Goal: Transaction & Acquisition: Subscribe to service/newsletter

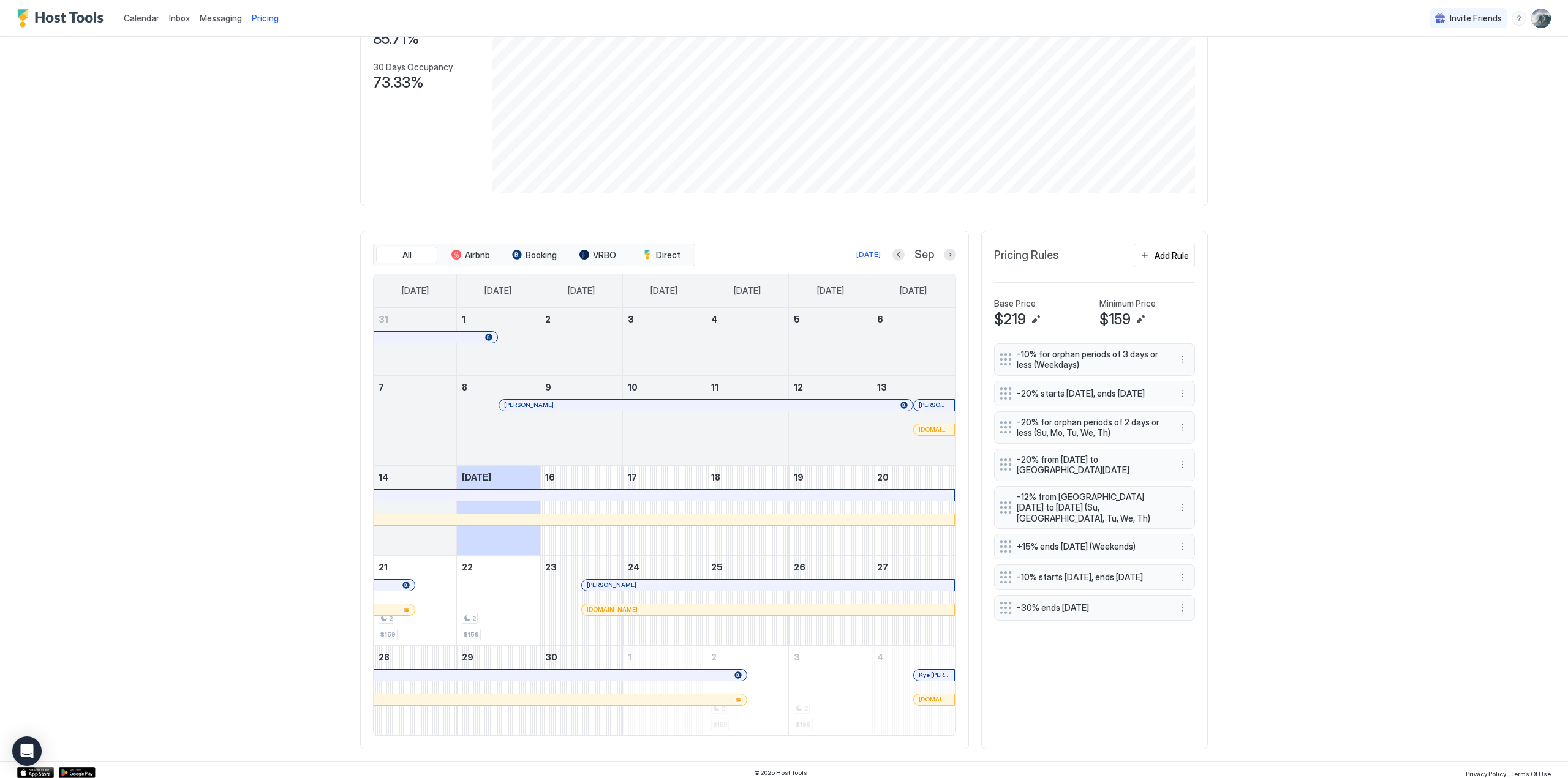
scroll to position [186, 0]
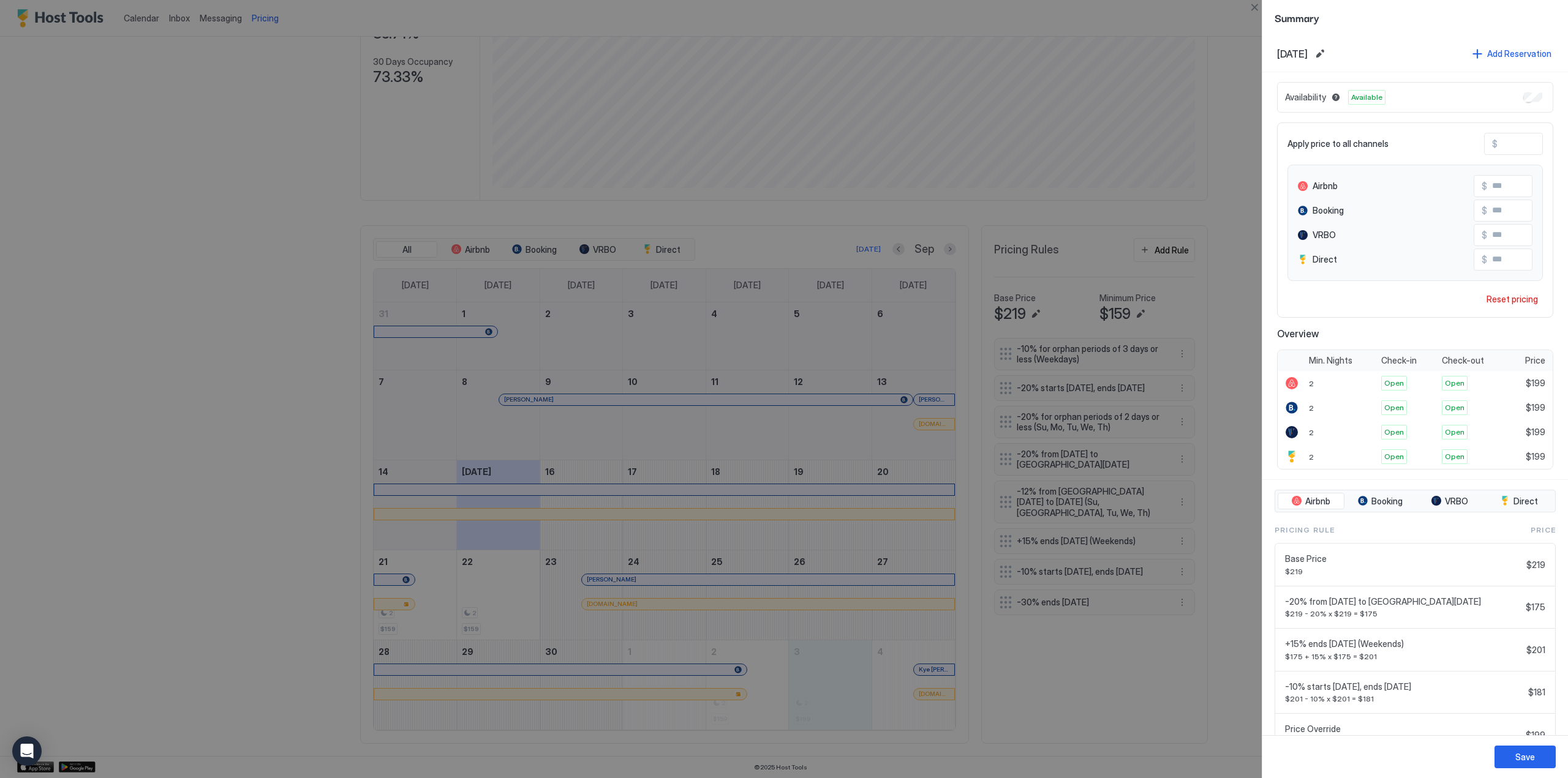
click at [752, 690] on div at bounding box center [784, 389] width 1568 height 778
click at [946, 246] on div at bounding box center [784, 389] width 1568 height 778
click at [1251, 5] on button "Close" at bounding box center [1254, 7] width 15 height 15
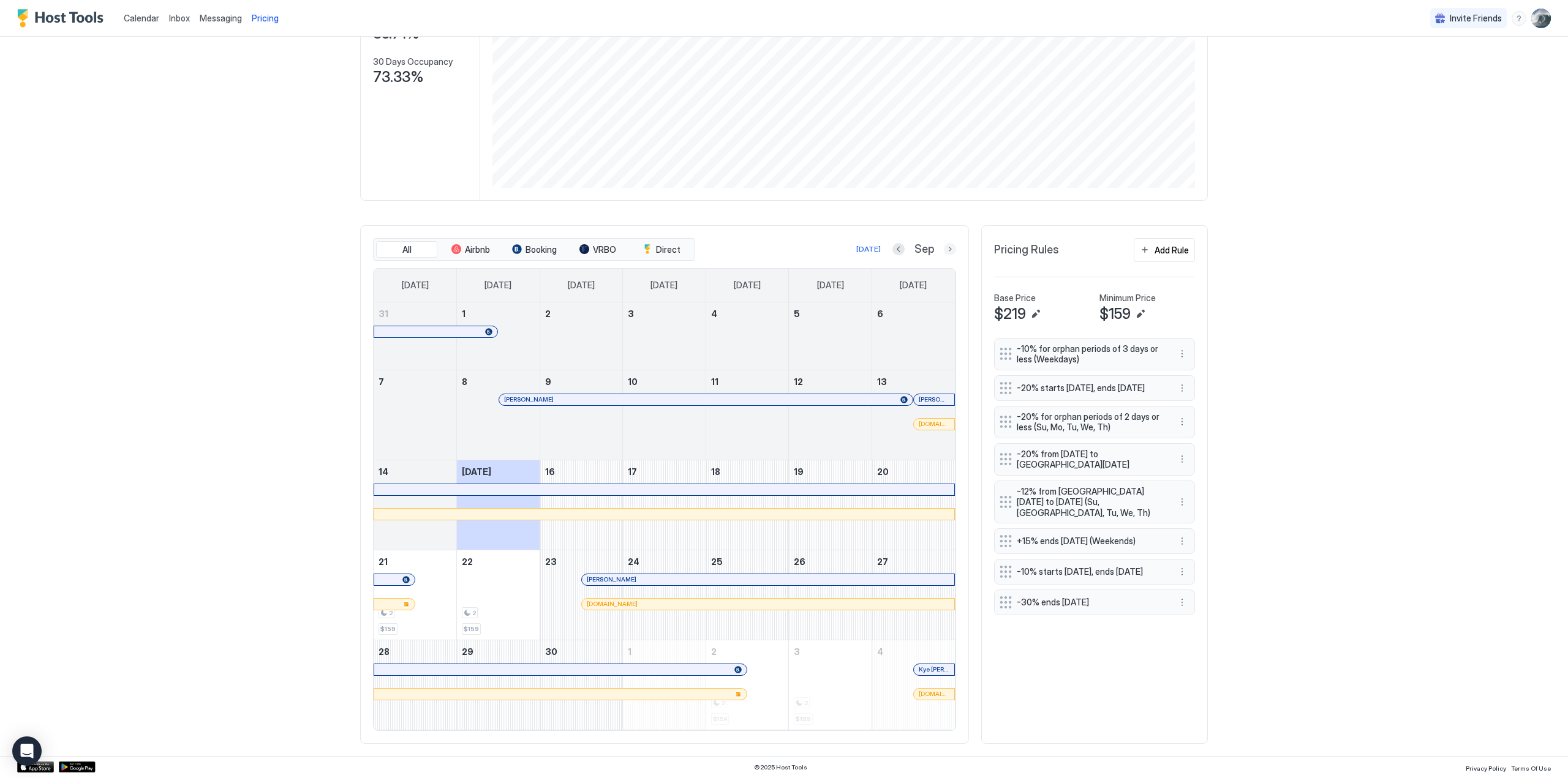
click at [947, 249] on button "Next month" at bounding box center [950, 249] width 12 height 12
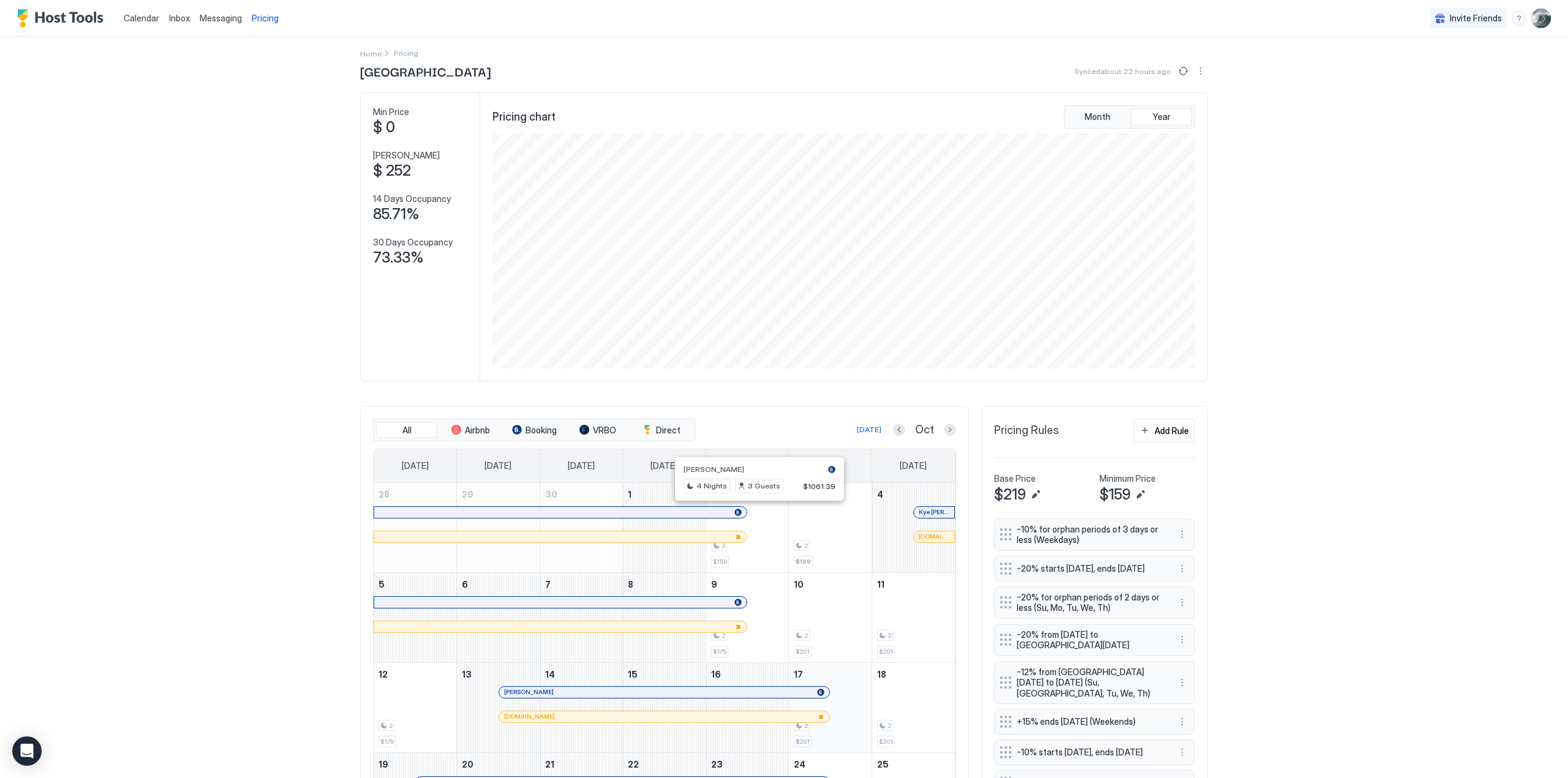
scroll to position [0, 0]
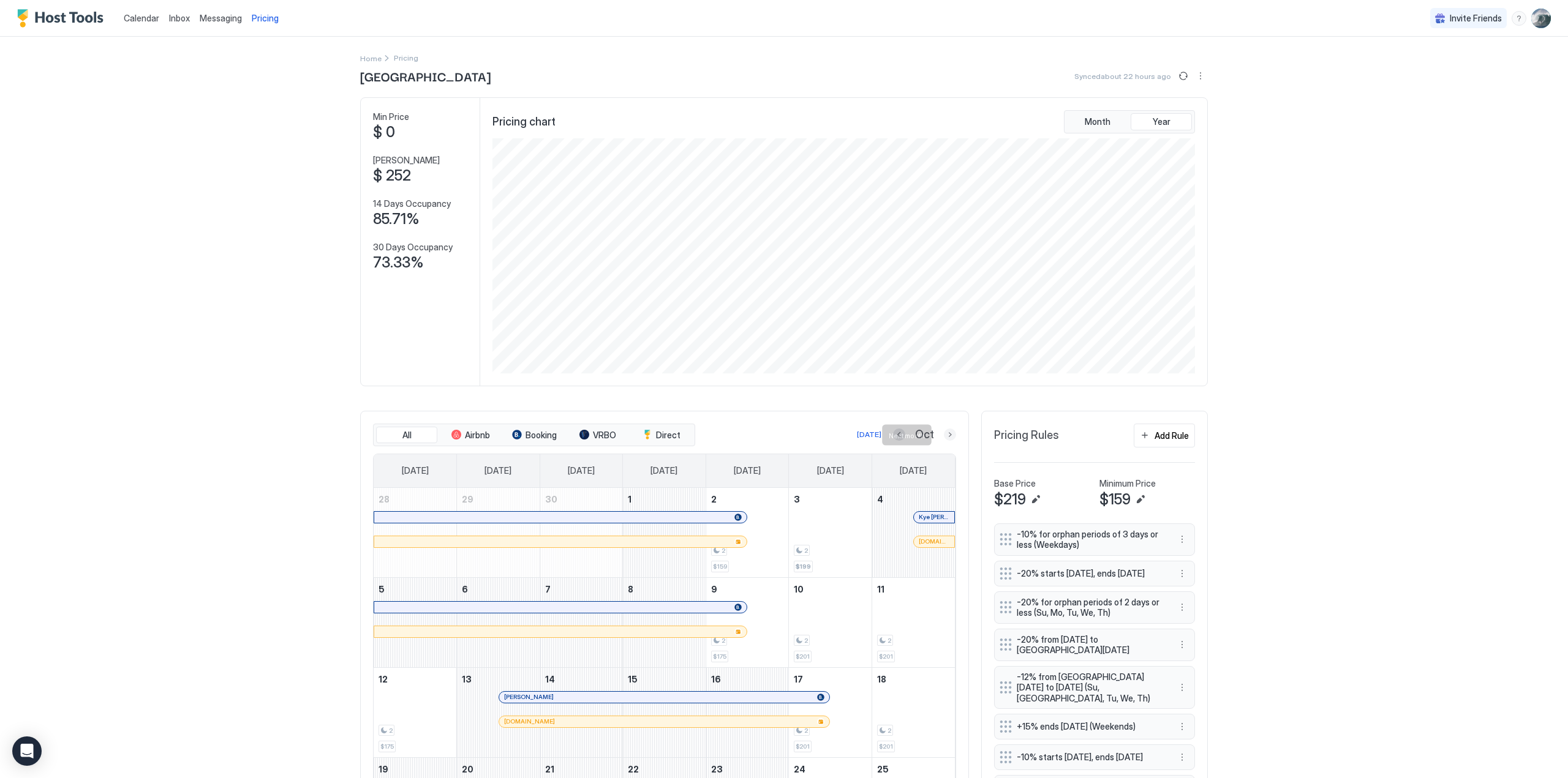
click at [944, 434] on button "Next month" at bounding box center [950, 434] width 12 height 12
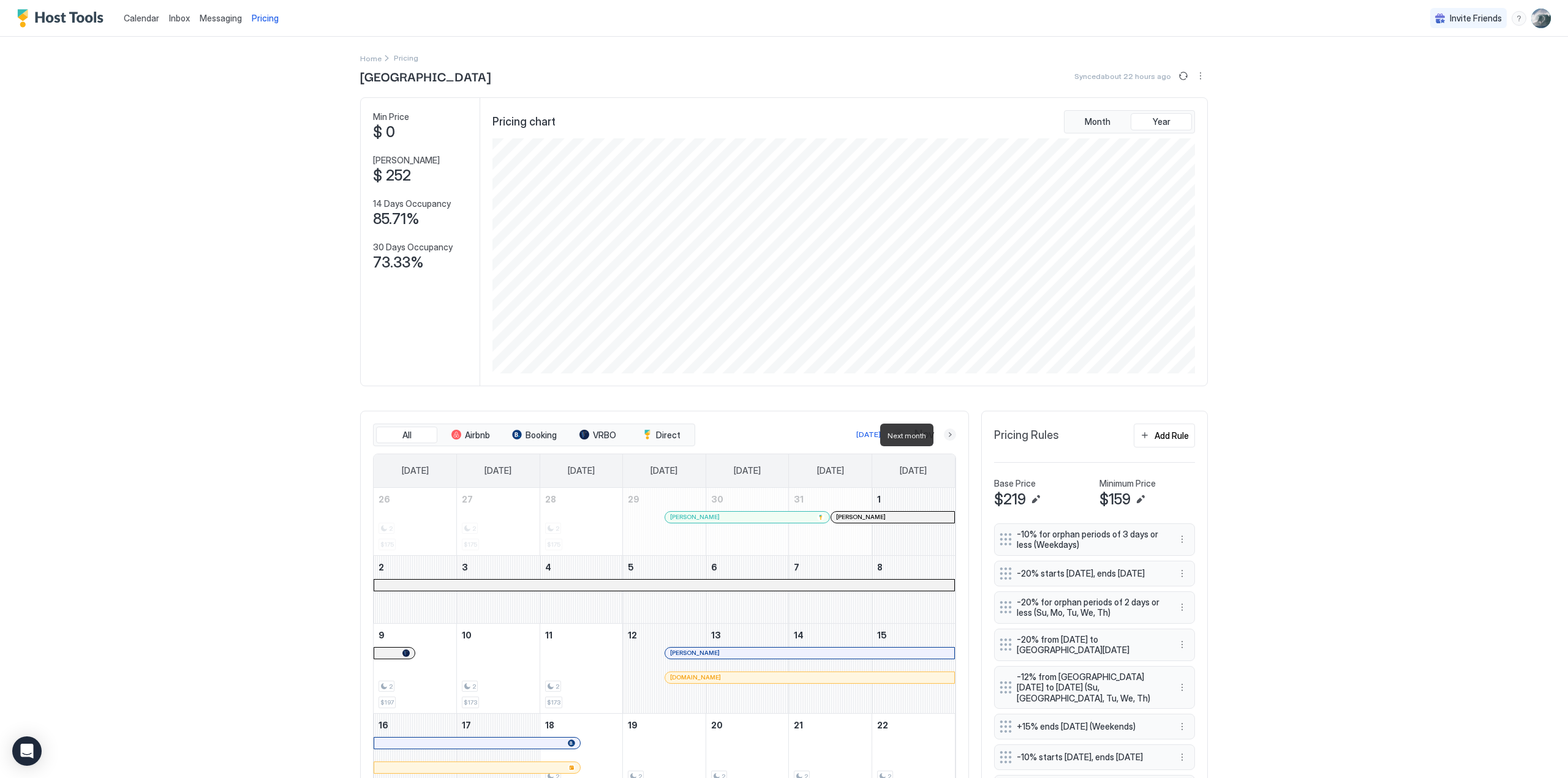
click at [944, 433] on button "Next month" at bounding box center [950, 434] width 12 height 12
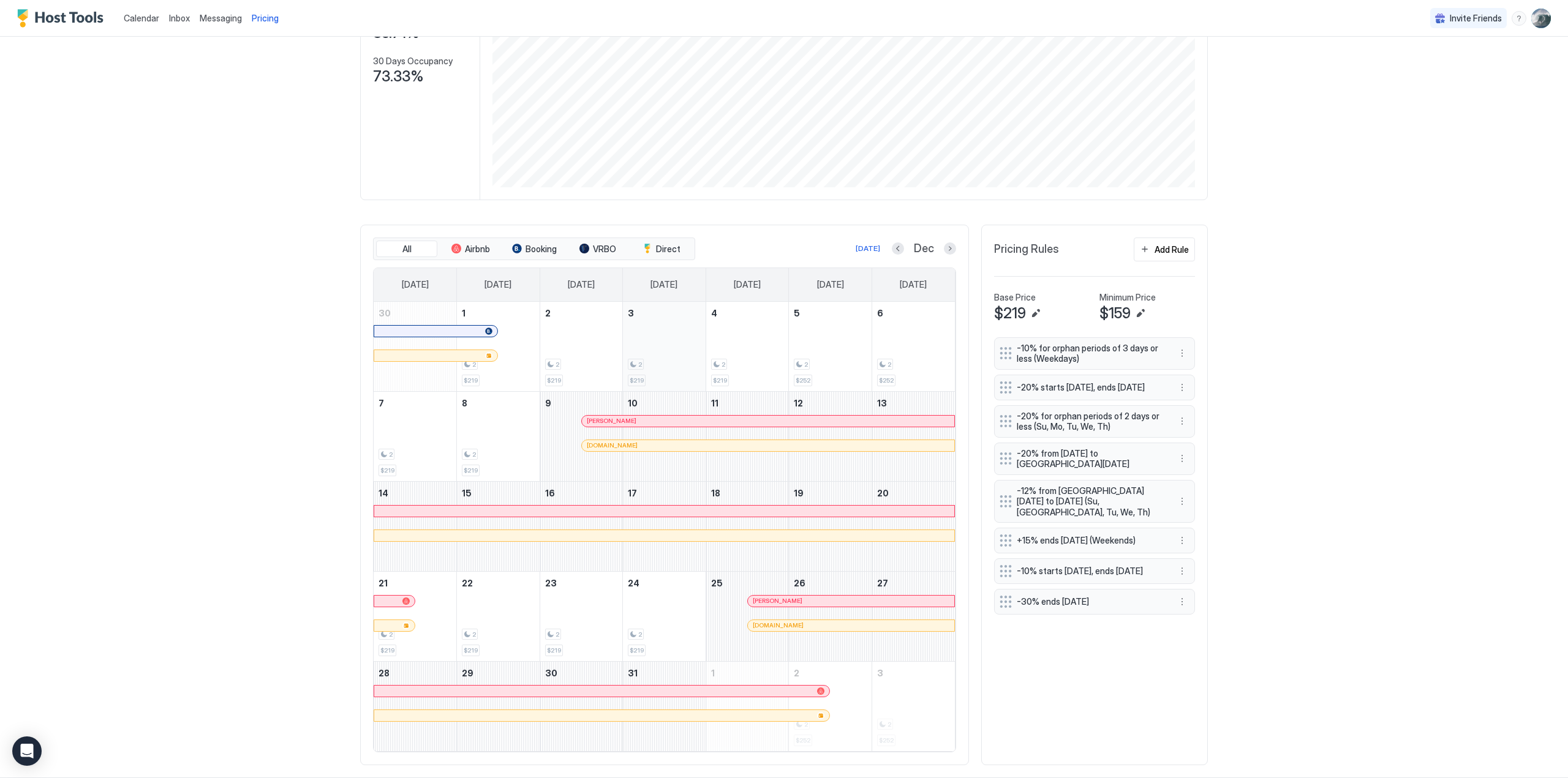
scroll to position [208, 0]
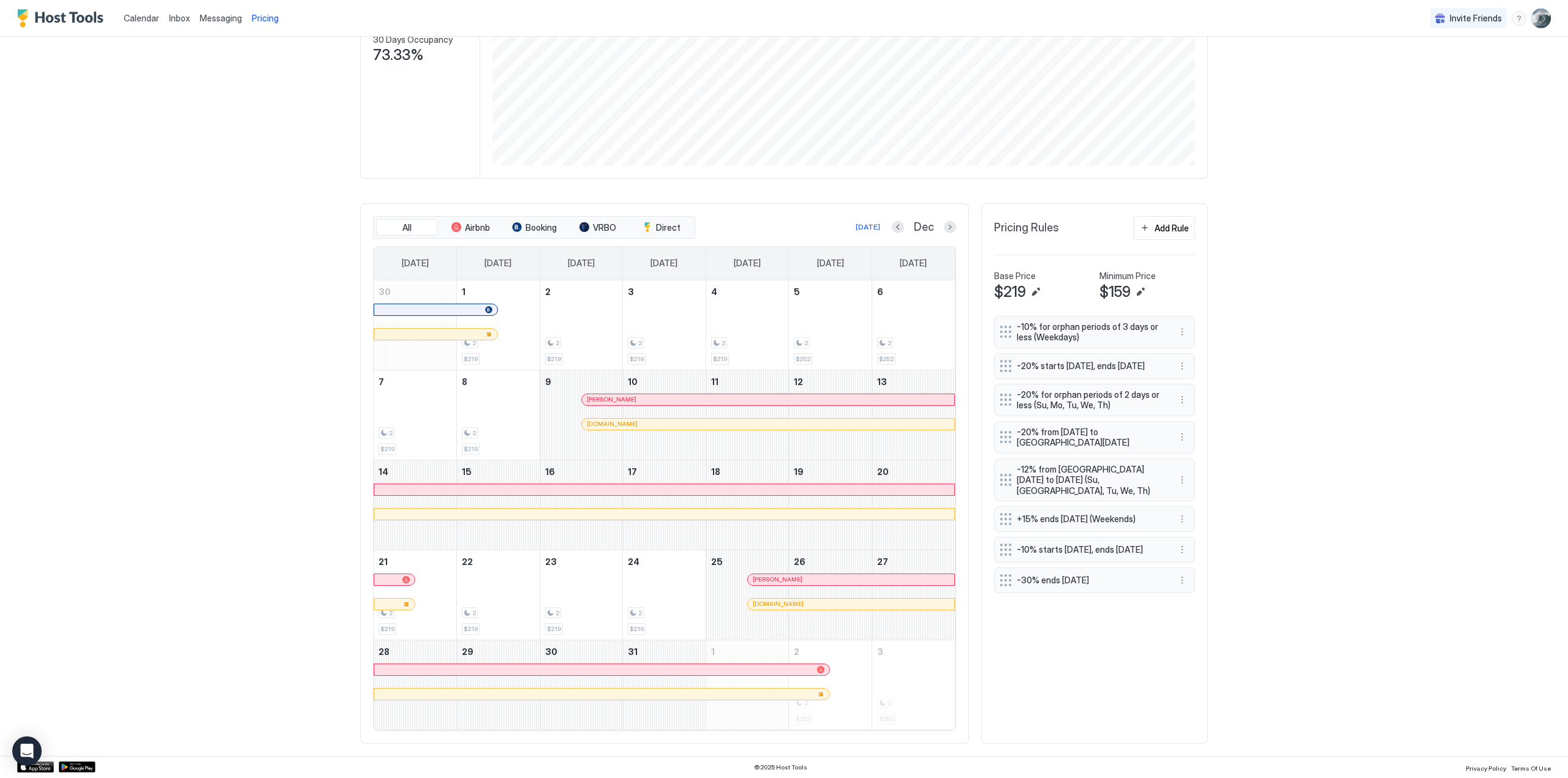
click at [610, 399] on div at bounding box center [615, 400] width 10 height 10
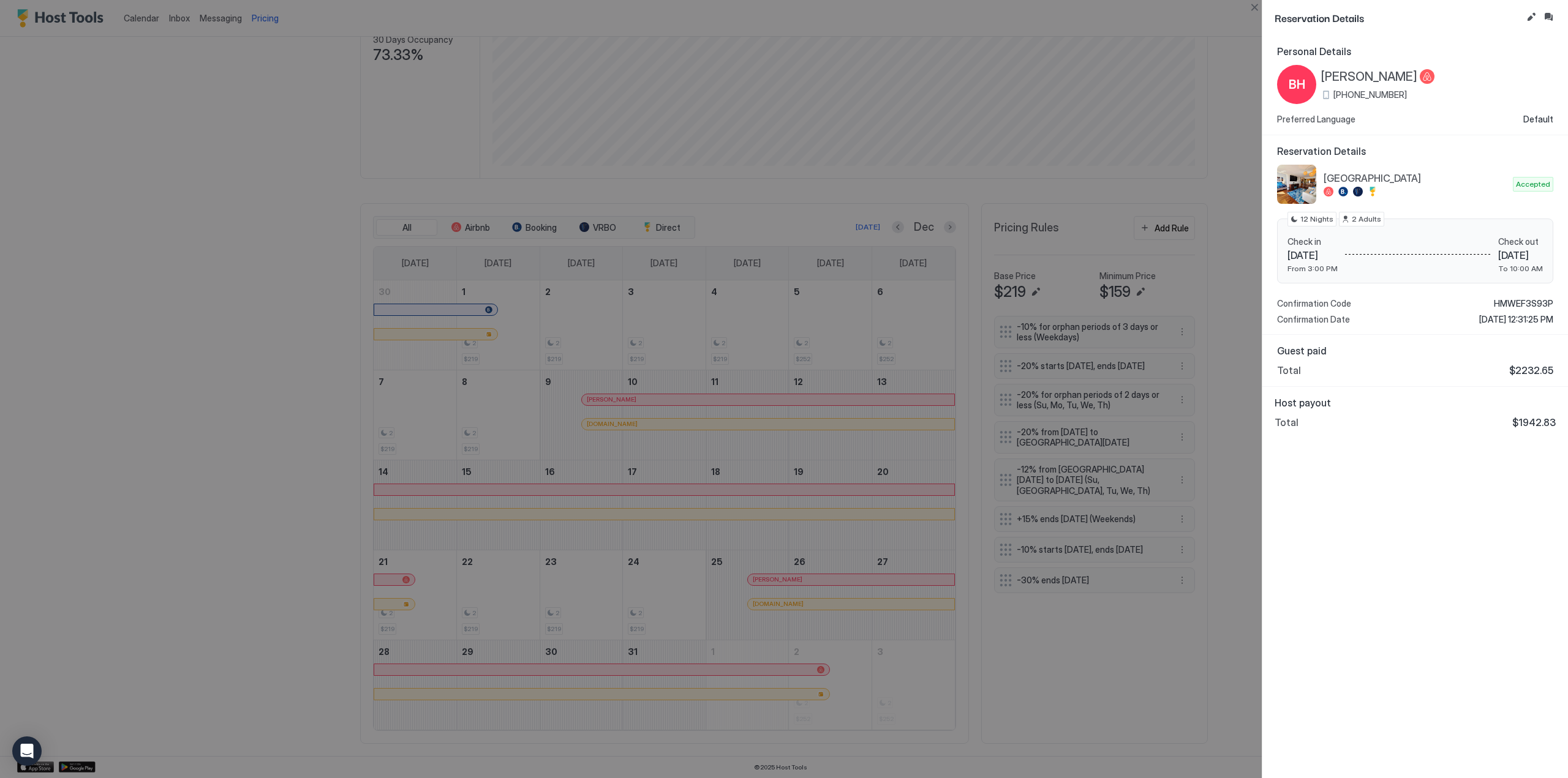
click at [944, 224] on div at bounding box center [784, 389] width 1568 height 778
click at [1251, 6] on button "Close" at bounding box center [1254, 7] width 15 height 15
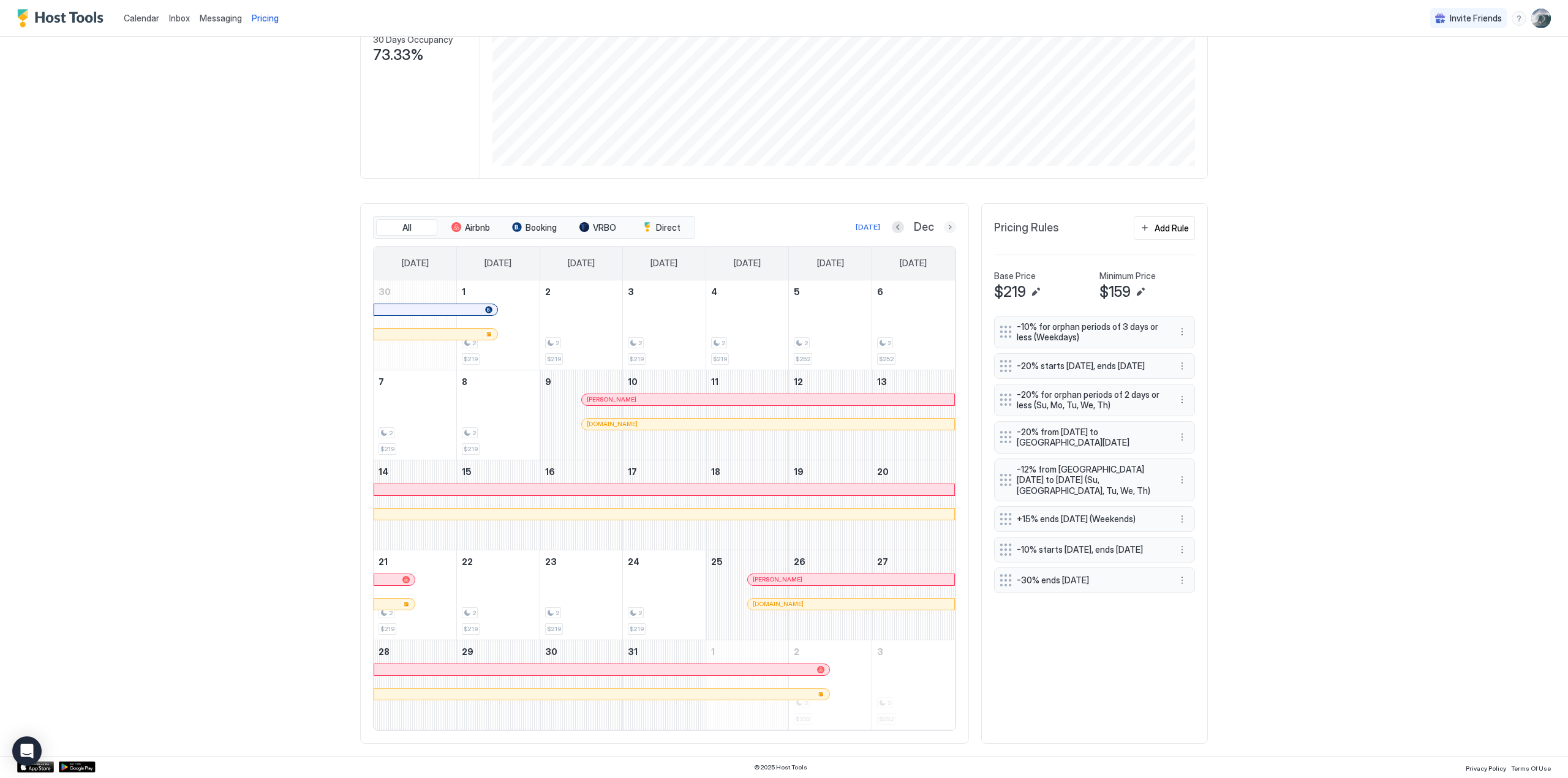
click at [946, 227] on button "Next month" at bounding box center [950, 227] width 12 height 12
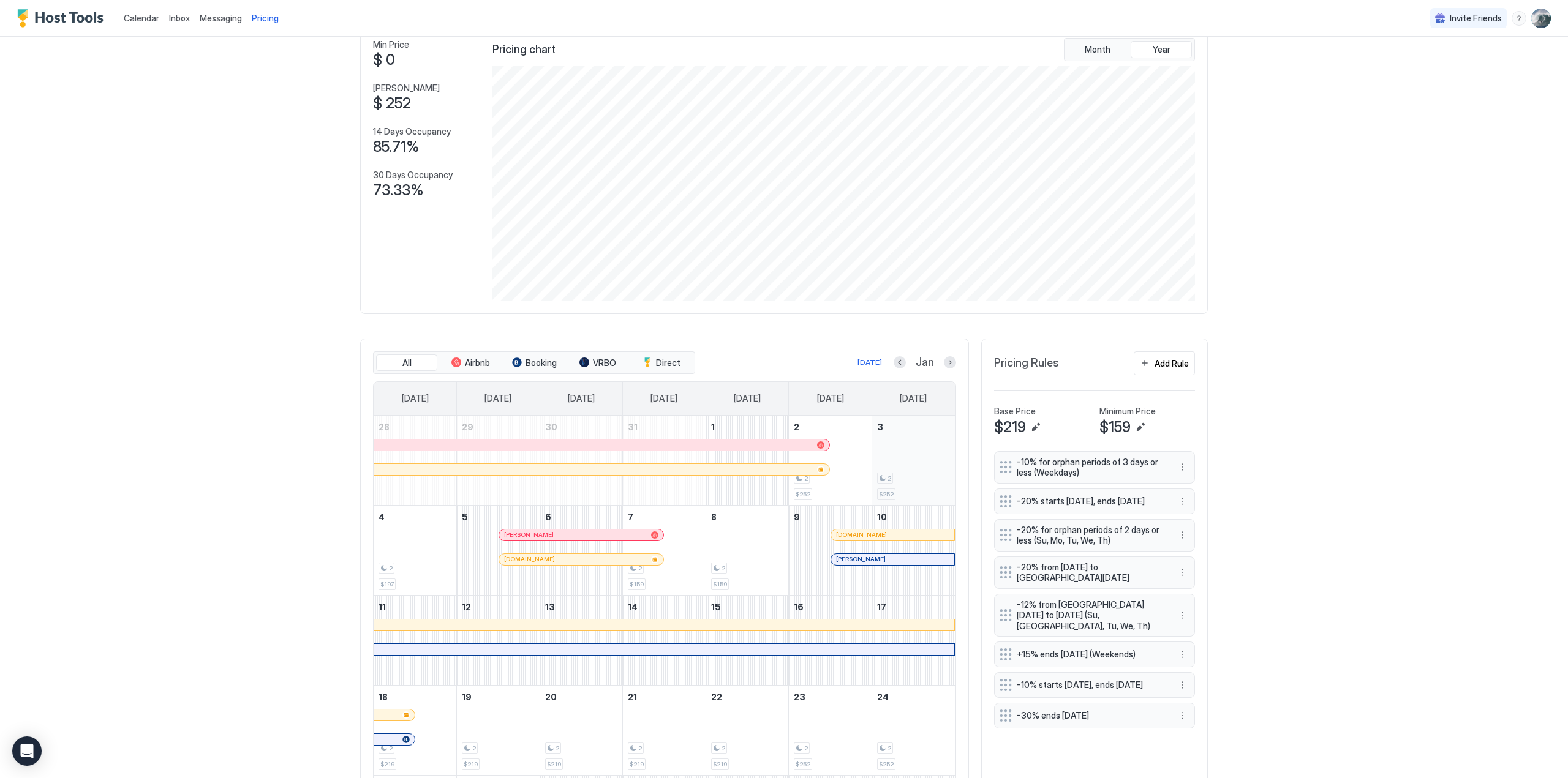
scroll to position [0, 0]
